Goal: Check status: Check status

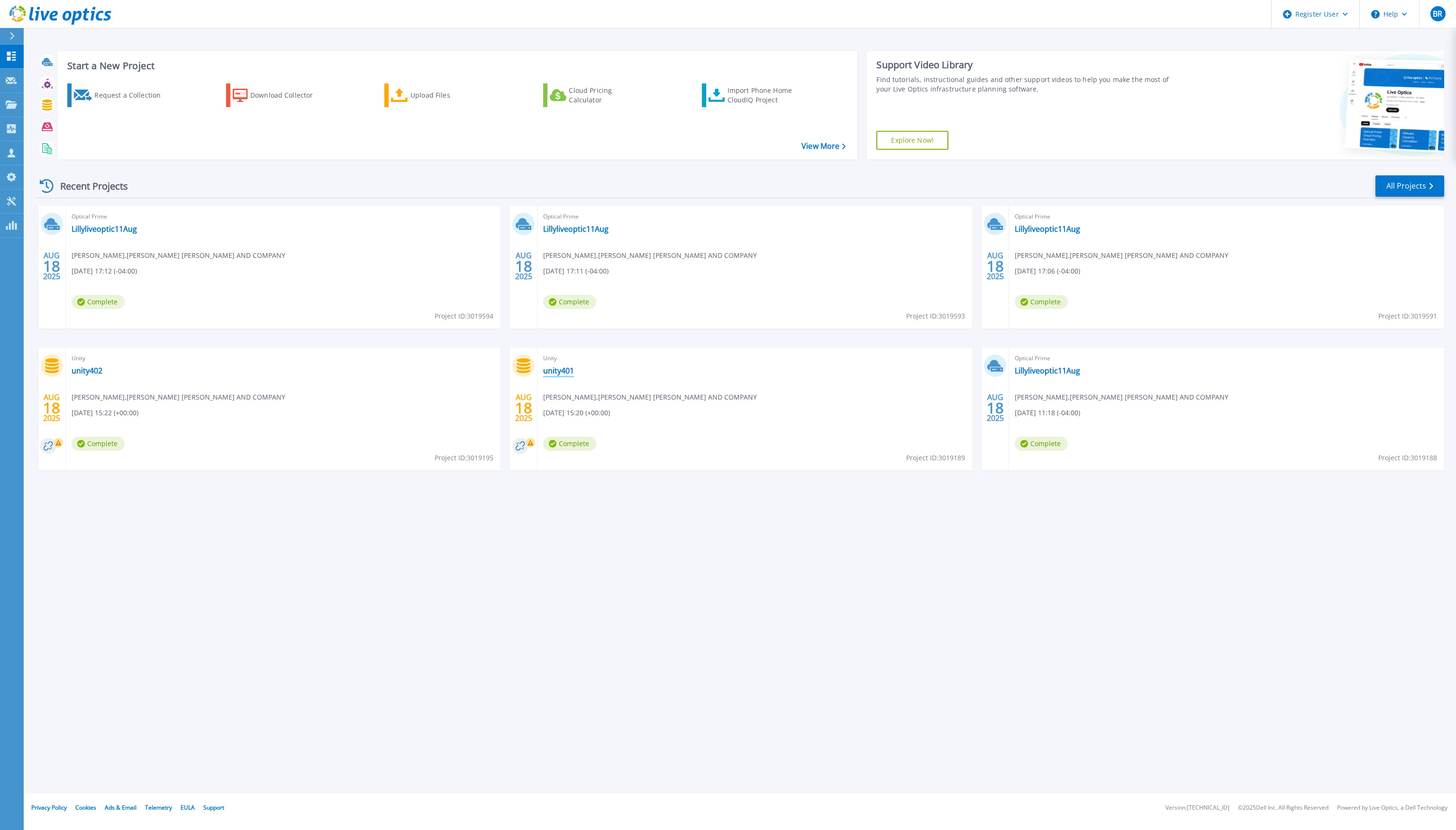
click at [555, 369] on link "unity401" at bounding box center [559, 371] width 31 height 9
click at [91, 369] on link "unity402" at bounding box center [87, 371] width 31 height 9
click at [559, 371] on link "unity401" at bounding box center [559, 371] width 31 height 9
click at [91, 371] on link "unity402" at bounding box center [87, 371] width 31 height 9
